Goal: Book appointment/travel/reservation

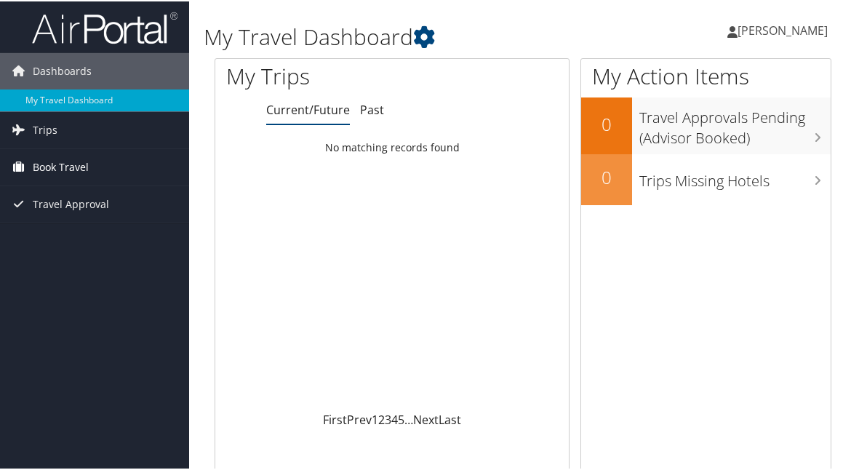
click at [60, 162] on span "Book Travel" at bounding box center [61, 166] width 56 height 36
click at [52, 167] on span "Book Travel" at bounding box center [61, 166] width 56 height 36
click at [52, 169] on span "Book Travel" at bounding box center [61, 166] width 56 height 36
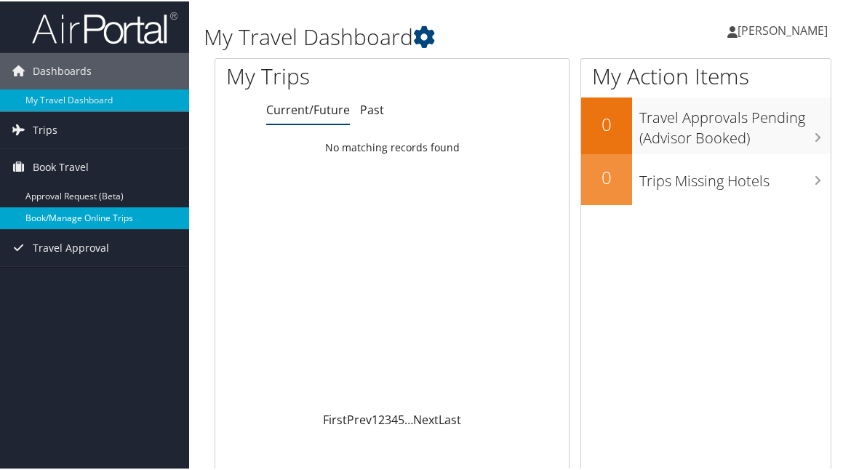
click at [58, 216] on link "Book/Manage Online Trips" at bounding box center [94, 217] width 189 height 22
click at [83, 215] on link "Book/Manage Online Trips" at bounding box center [94, 217] width 189 height 22
